Goal: Task Accomplishment & Management: Complete application form

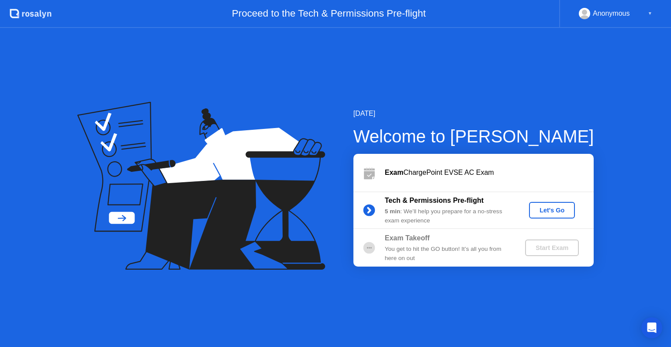
click at [559, 215] on button "Let's Go" at bounding box center [552, 210] width 46 height 17
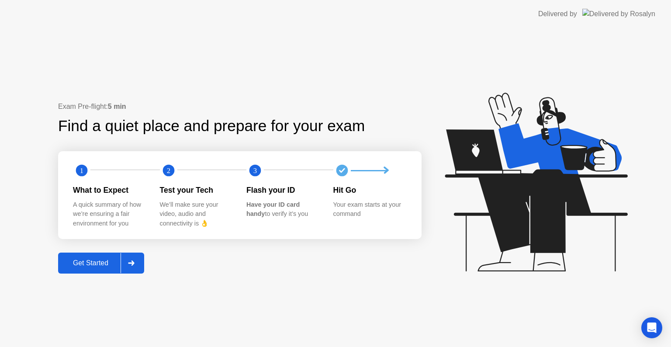
click at [94, 261] on div "Get Started" at bounding box center [91, 263] width 60 height 8
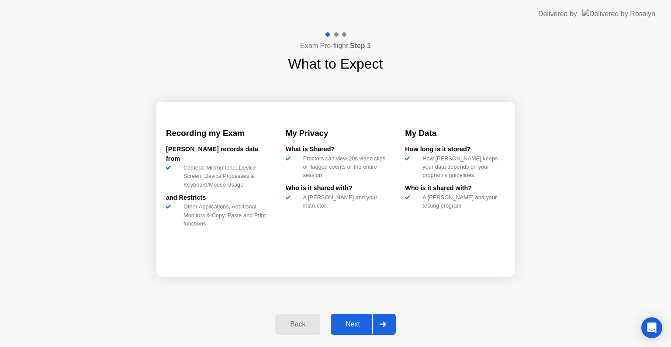
click at [359, 323] on div "Next" at bounding box center [352, 324] width 39 height 8
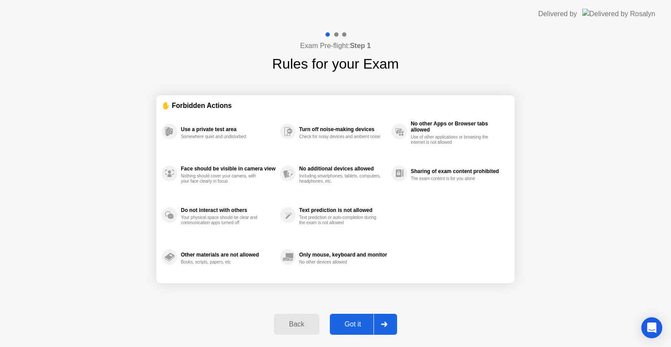
click at [359, 323] on div "Got it" at bounding box center [352, 324] width 41 height 8
select select "**********"
select select "*******"
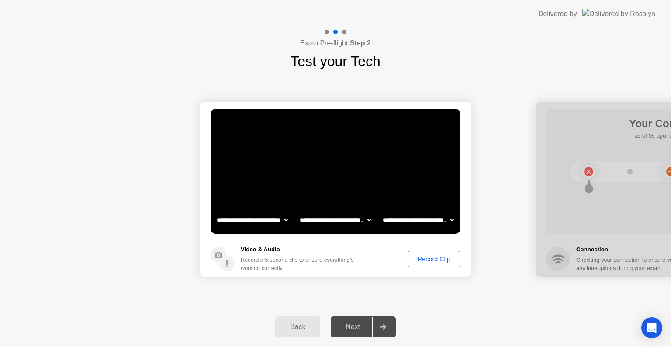
click at [359, 326] on div "Next" at bounding box center [352, 327] width 39 height 8
click at [433, 260] on div "Record Clip" at bounding box center [434, 259] width 47 height 7
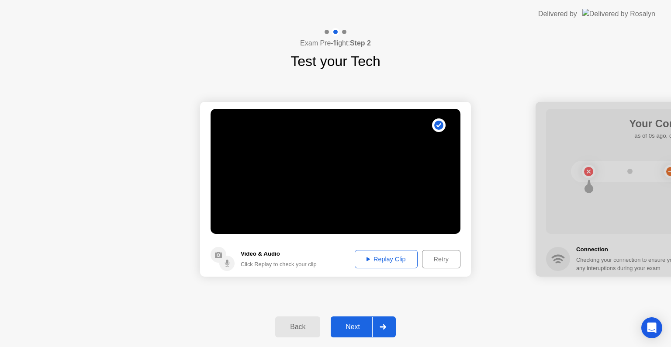
click at [352, 318] on button "Next" at bounding box center [363, 326] width 65 height 21
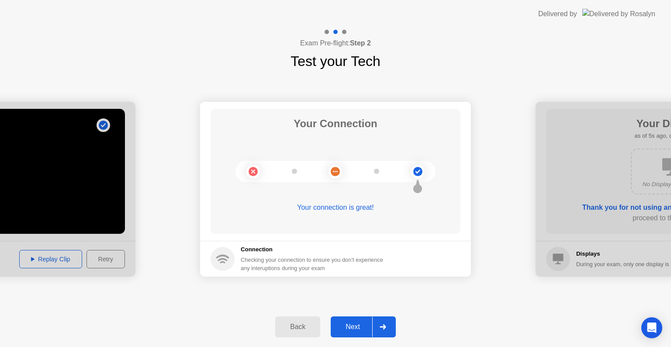
click at [352, 318] on button "Next" at bounding box center [363, 326] width 65 height 21
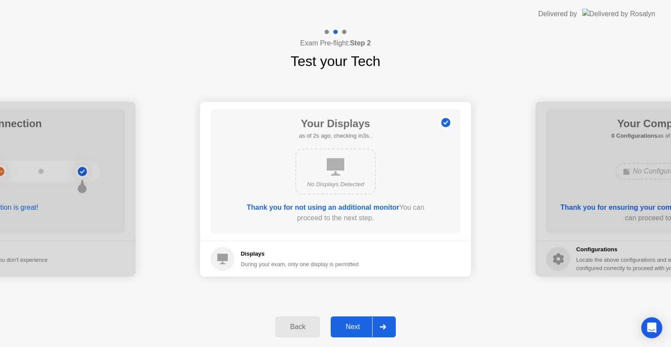
click at [352, 318] on button "Next" at bounding box center [363, 326] width 65 height 21
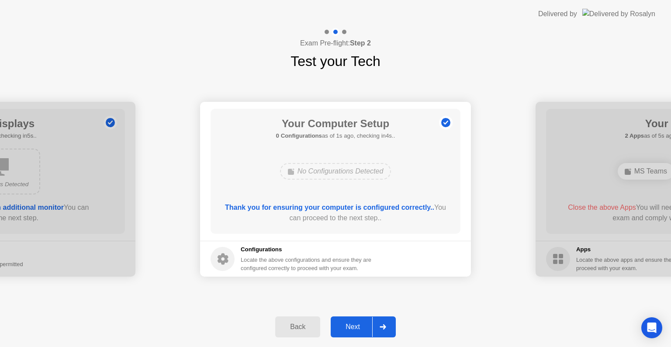
click at [352, 318] on button "Next" at bounding box center [363, 326] width 65 height 21
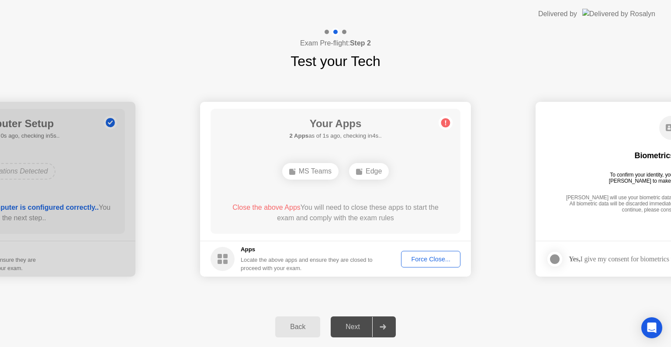
click at [422, 256] on div "Force Close..." at bounding box center [430, 259] width 53 height 7
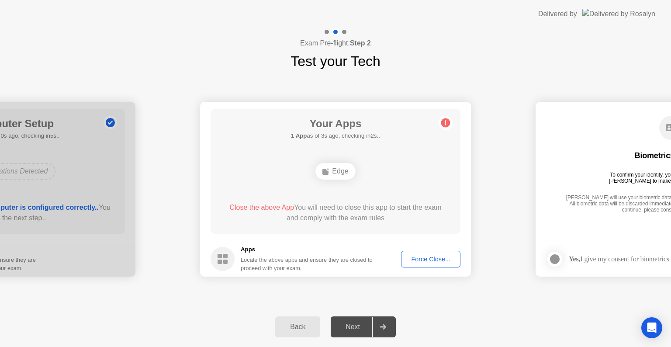
click at [427, 256] on div "Force Close..." at bounding box center [430, 259] width 53 height 7
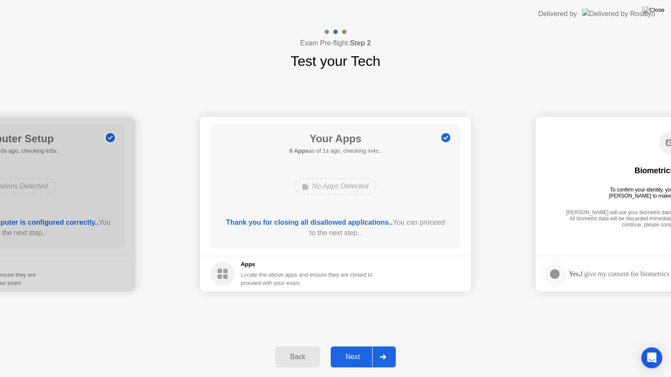
click at [355, 346] on div "Next" at bounding box center [352, 357] width 39 height 8
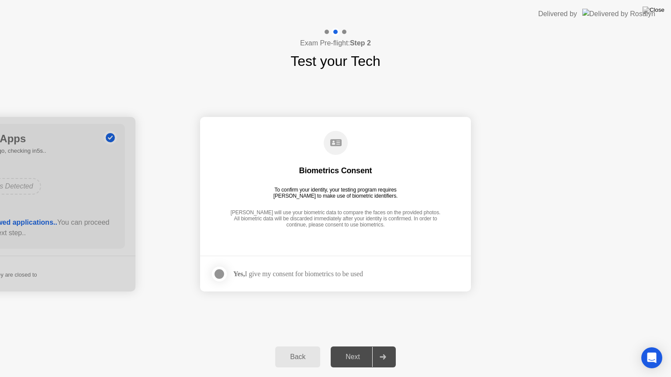
click at [355, 346] on div "Next" at bounding box center [352, 357] width 39 height 8
click at [221, 274] on div at bounding box center [219, 274] width 10 height 10
click at [374, 346] on div at bounding box center [382, 357] width 21 height 20
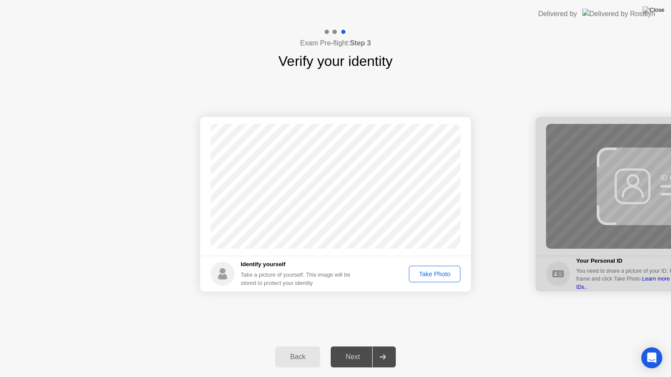
click at [432, 271] on div "Take Photo" at bounding box center [434, 274] width 45 height 7
click at [365, 346] on div "Next" at bounding box center [352, 357] width 39 height 8
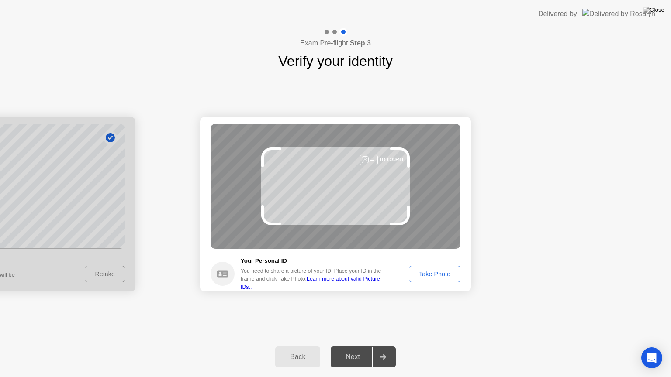
click at [443, 271] on div "Take Photo" at bounding box center [434, 274] width 45 height 7
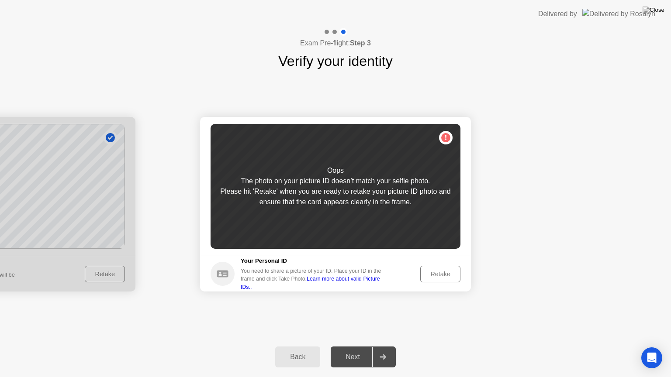
click at [443, 271] on div "Retake" at bounding box center [440, 274] width 34 height 7
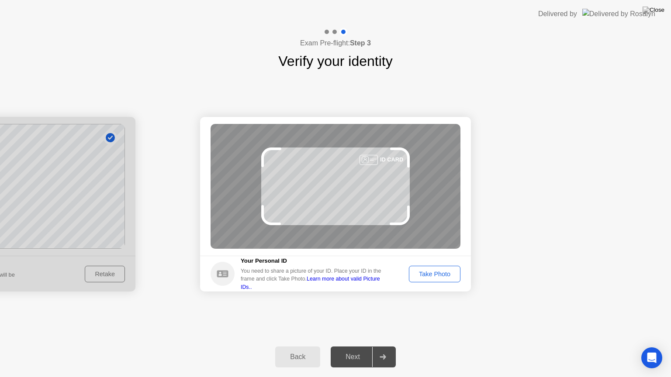
click at [443, 271] on div "Take Photo" at bounding box center [434, 274] width 45 height 7
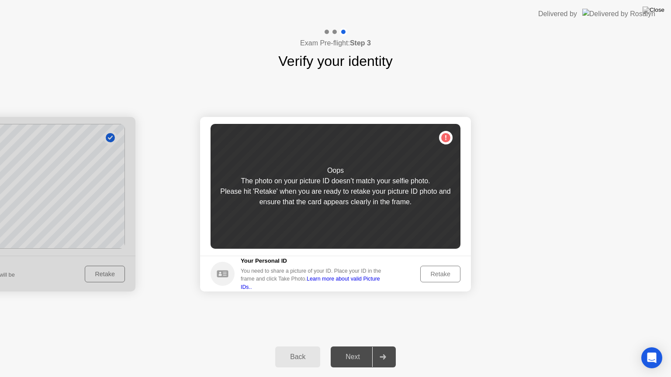
click at [443, 271] on div "Retake" at bounding box center [440, 274] width 34 height 7
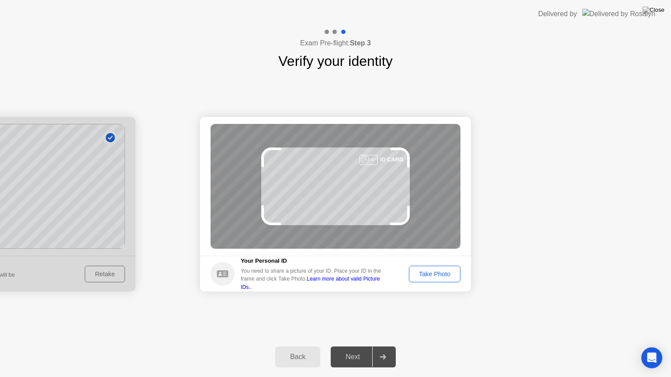
click at [101, 273] on div at bounding box center [0, 204] width 271 height 175
click at [87, 203] on div at bounding box center [0, 204] width 271 height 175
click at [291, 346] on div "Back" at bounding box center [298, 357] width 40 height 8
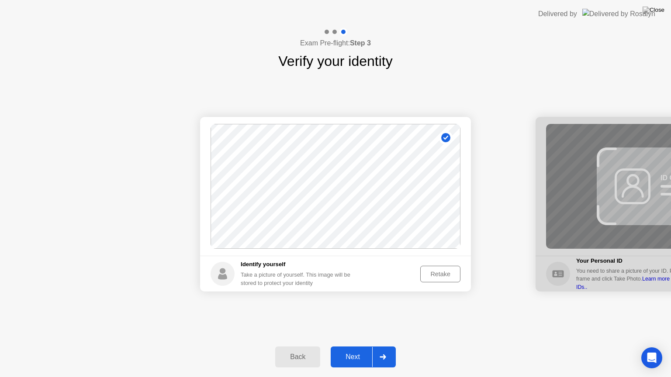
click at [436, 274] on div "Retake" at bounding box center [440, 274] width 34 height 7
click at [436, 274] on div "Take Photo" at bounding box center [434, 274] width 45 height 7
click at [360, 346] on div "Next" at bounding box center [352, 357] width 39 height 8
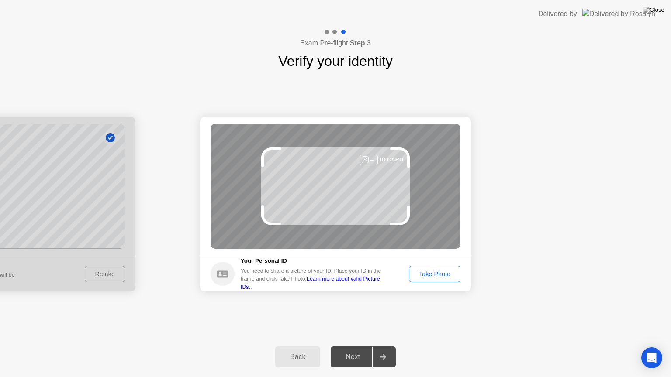
click at [439, 267] on button "Take Photo" at bounding box center [435, 274] width 52 height 17
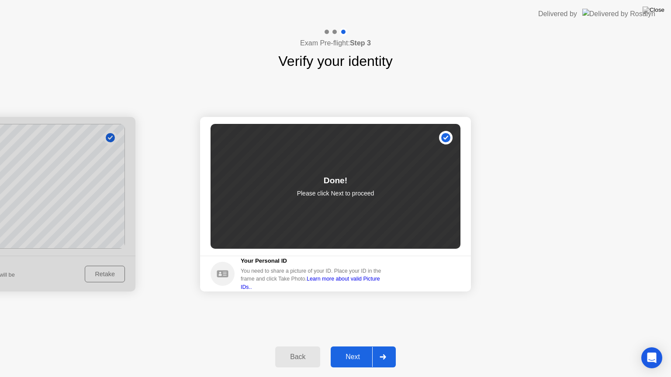
click at [350, 346] on div "Next" at bounding box center [352, 357] width 39 height 8
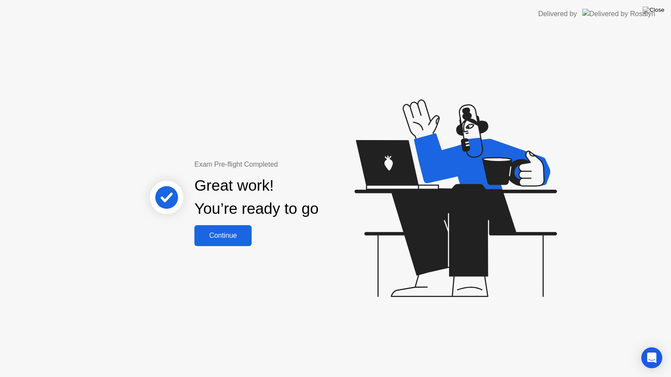
click at [223, 229] on button "Continue" at bounding box center [222, 235] width 57 height 21
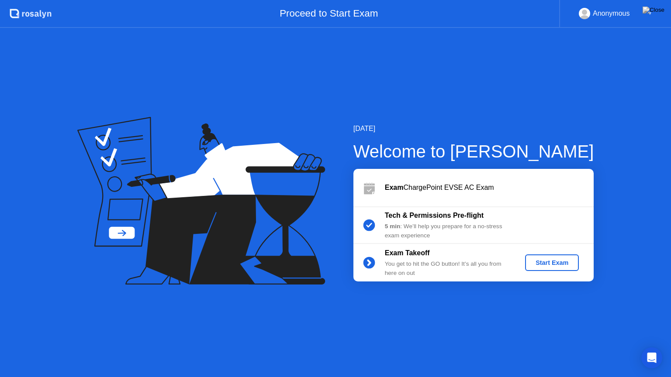
click at [542, 260] on div "Start Exam" at bounding box center [552, 263] width 47 height 7
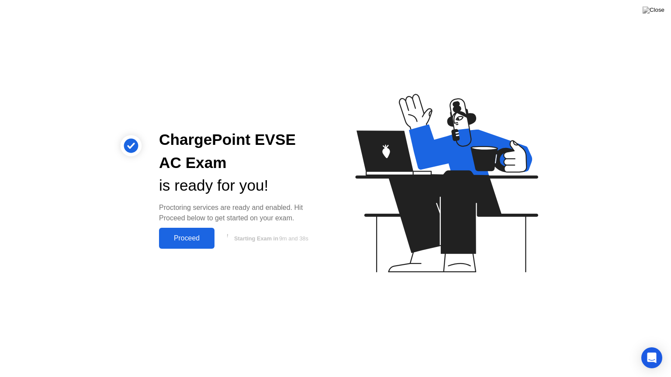
click at [189, 246] on button "Proceed" at bounding box center [186, 238] width 55 height 21
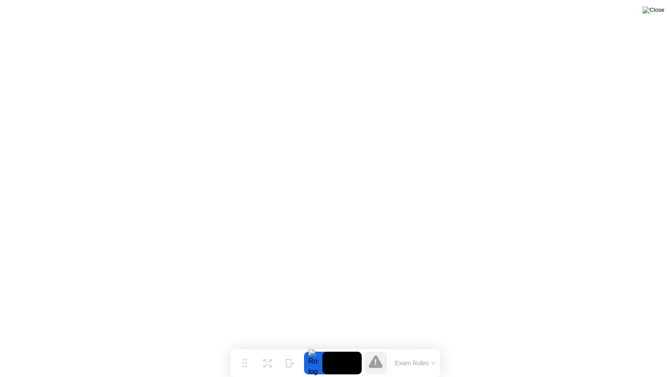
click at [660, 9] on img at bounding box center [654, 10] width 22 height 7
click at [403, 346] on button "Exam Rules" at bounding box center [415, 364] width 46 height 8
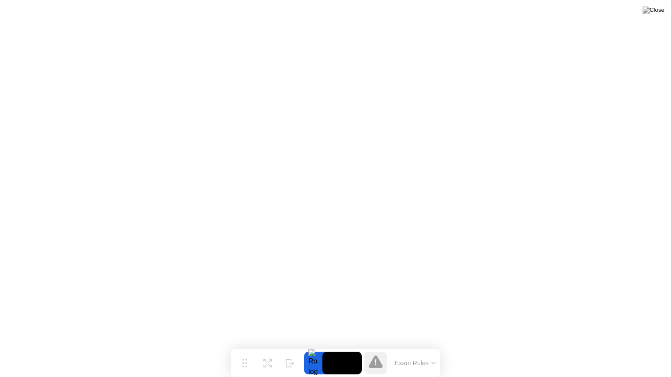
click at [405, 346] on div "Exam Rules" at bounding box center [415, 364] width 51 height 28
click at [412, 346] on div "Exam Rules" at bounding box center [415, 364] width 51 height 28
click at [377, 346] on icon at bounding box center [376, 362] width 14 height 14
click at [339, 346] on video at bounding box center [341, 363] width 39 height 23
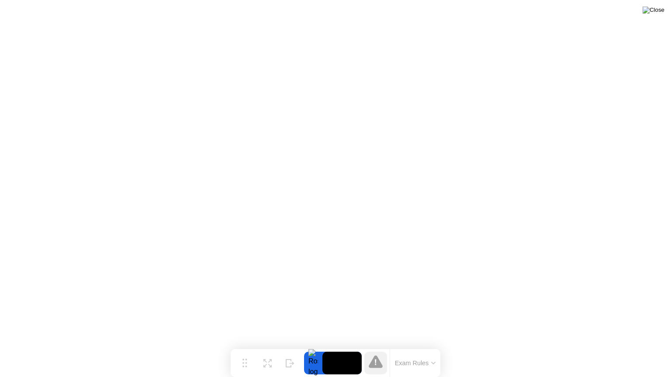
click at [658, 7] on img at bounding box center [654, 10] width 22 height 7
click at [259, 346] on button "Expand" at bounding box center [267, 363] width 23 height 23
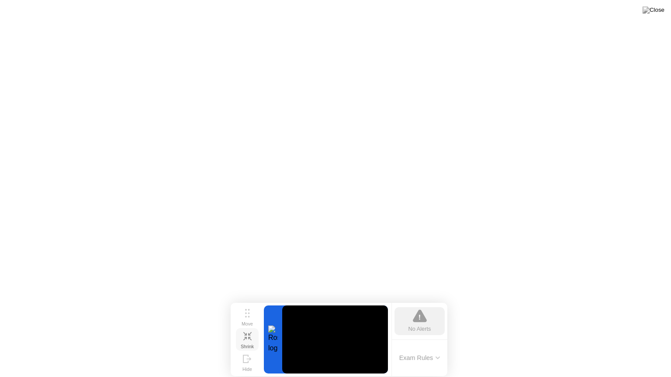
click at [249, 335] on icon at bounding box center [249, 333] width 3 height 3
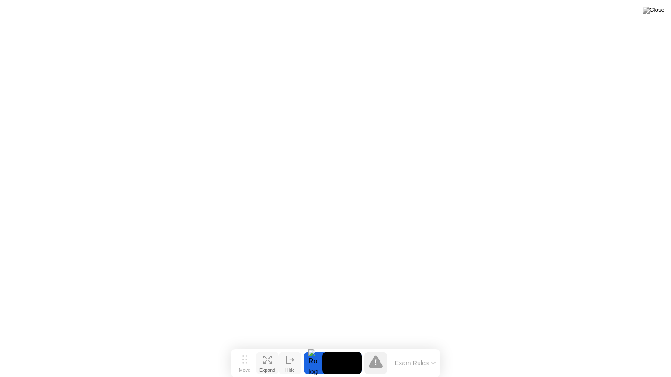
click at [286, 346] on div at bounding box center [290, 364] width 9 height 8
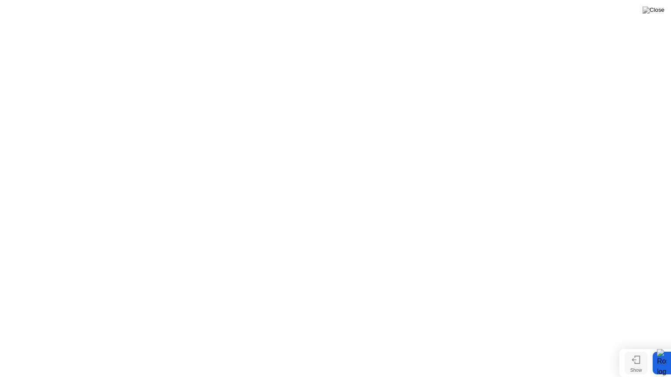
click at [633, 346] on div "Show" at bounding box center [636, 370] width 12 height 5
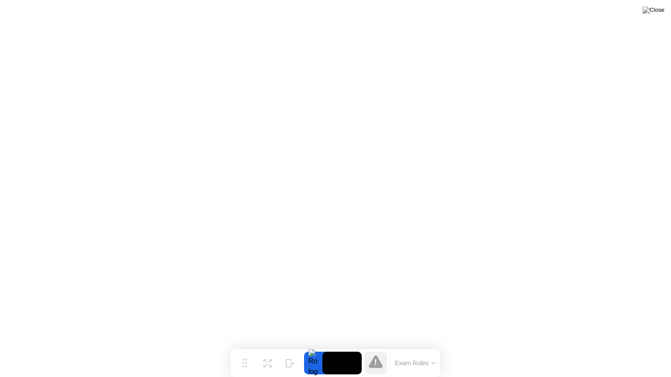
click at [315, 346] on div at bounding box center [313, 363] width 18 height 23
click at [247, 346] on div "Move" at bounding box center [244, 370] width 11 height 5
drag, startPoint x: 247, startPoint y: 366, endPoint x: 254, endPoint y: 368, distance: 7.2
click at [254, 346] on div "Move" at bounding box center [251, 370] width 11 height 5
click at [384, 346] on icon at bounding box center [383, 362] width 14 height 13
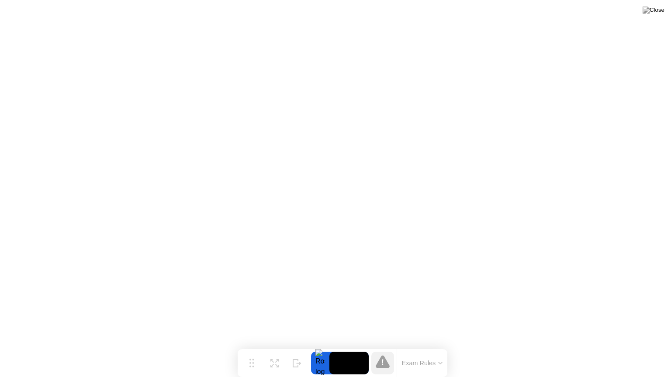
click at [384, 346] on icon at bounding box center [383, 362] width 14 height 13
click at [418, 346] on button "Exam Rules" at bounding box center [422, 364] width 46 height 8
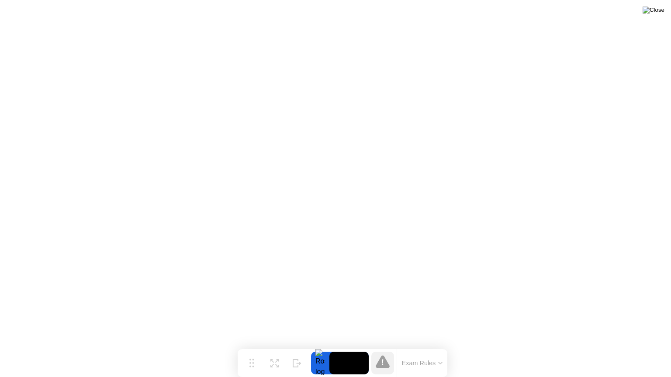
click at [658, 12] on img at bounding box center [654, 10] width 22 height 7
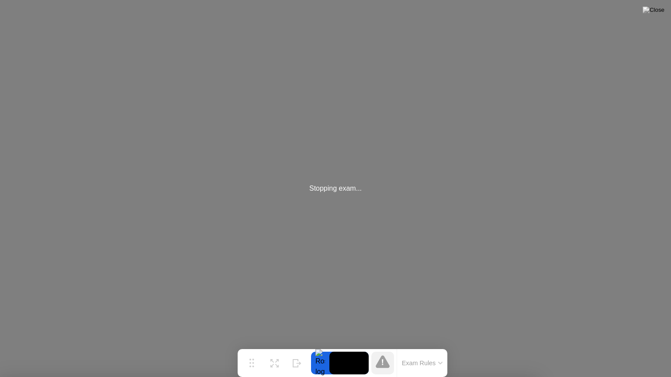
click at [332, 190] on div "Stopping exam..." at bounding box center [335, 188] width 52 height 10
click at [335, 296] on div "Stopping exam..." at bounding box center [335, 188] width 671 height 377
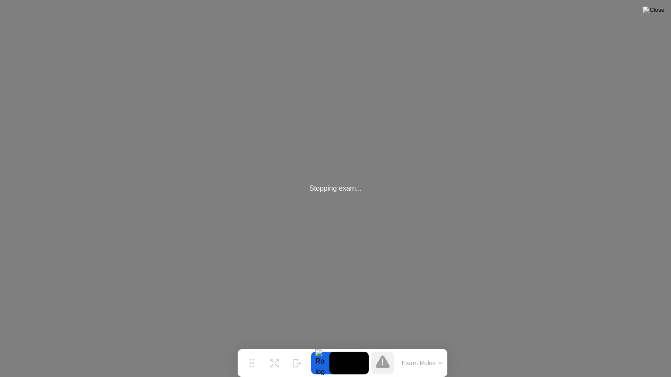
click at [335, 296] on div "Stopping exam..." at bounding box center [335, 188] width 671 height 377
click at [334, 248] on div "Stopping exam..." at bounding box center [335, 188] width 671 height 377
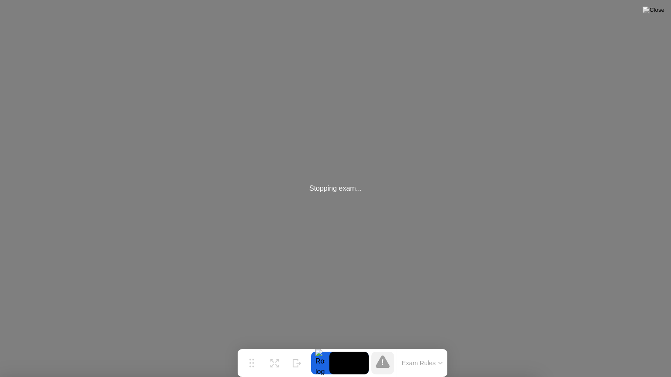
click at [365, 346] on div at bounding box center [335, 377] width 671 height 0
click at [457, 346] on div at bounding box center [335, 377] width 671 height 0
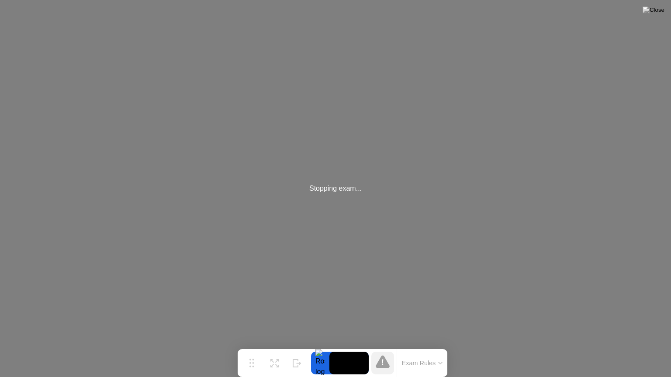
click at [336, 190] on div "Stopping exam..." at bounding box center [335, 188] width 52 height 10
click at [504, 131] on div "Stopping exam..." at bounding box center [335, 188] width 671 height 377
drag, startPoint x: 412, startPoint y: 350, endPoint x: 413, endPoint y: 259, distance: 90.9
click at [413, 259] on body "Stopping exam... Move Expand Hide Exam Rules Sorry, Web RTC is not available in…" at bounding box center [335, 188] width 671 height 377
click at [322, 346] on div at bounding box center [320, 363] width 18 height 23
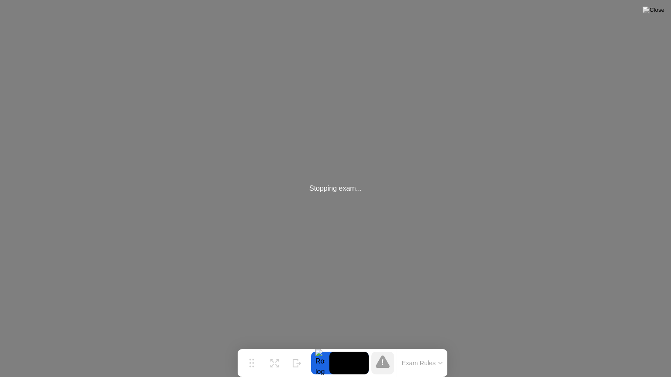
click at [322, 346] on div at bounding box center [320, 363] width 18 height 23
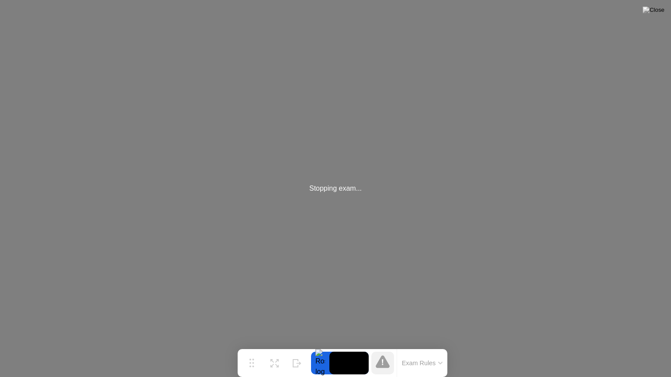
click at [322, 346] on div at bounding box center [320, 363] width 18 height 23
click at [383, 346] on icon at bounding box center [383, 363] width 2 height 6
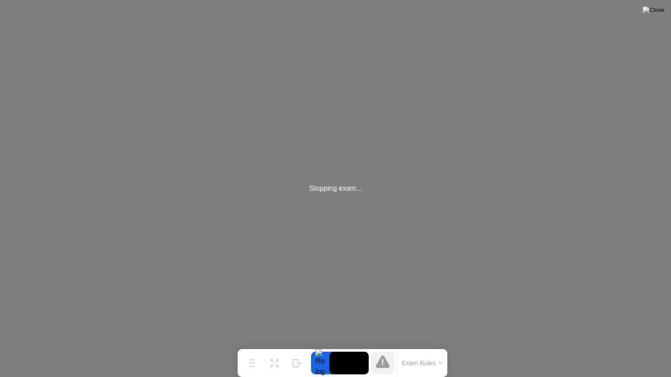
click at [383, 346] on icon at bounding box center [383, 363] width 2 height 6
click at [433, 346] on button "Exam Rules" at bounding box center [422, 364] width 46 height 8
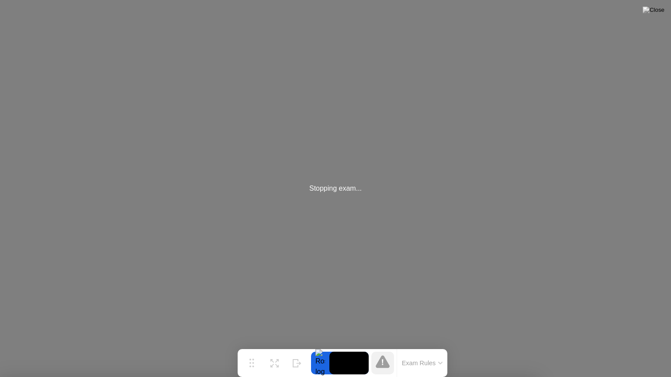
click at [409, 346] on div at bounding box center [335, 377] width 671 height 0
